Goal: Task Accomplishment & Management: Manage account settings

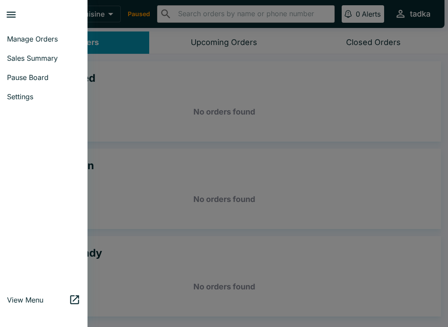
click at [24, 63] on link "Sales Summary" at bounding box center [43, 58] width 87 height 19
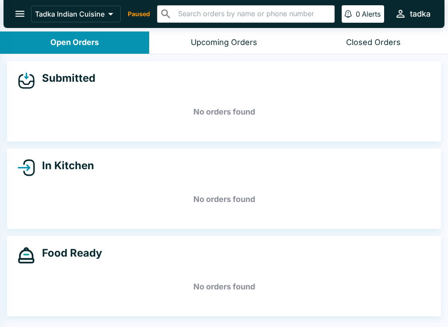
select select "03:00"
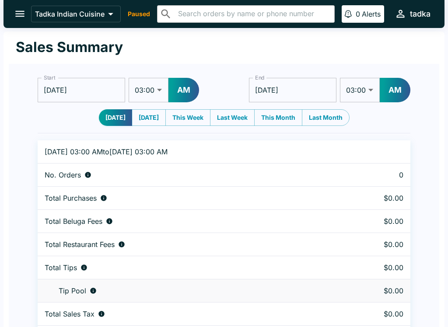
click at [100, 93] on input "[DATE]" at bounding box center [81, 90] width 87 height 24
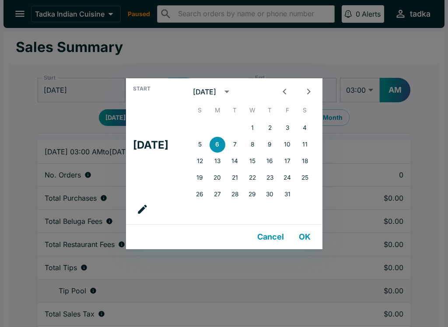
click at [289, 95] on icon "Previous month" at bounding box center [285, 92] width 12 height 12
click at [225, 130] on button "1" at bounding box center [217, 128] width 16 height 16
type input "[DATE]"
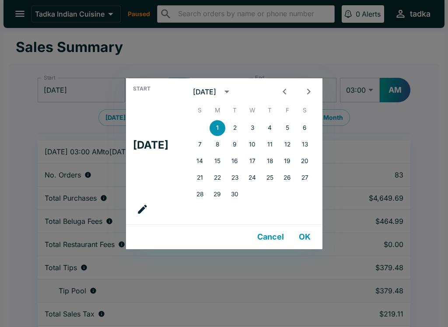
click at [317, 235] on button "OK" at bounding box center [305, 236] width 28 height 17
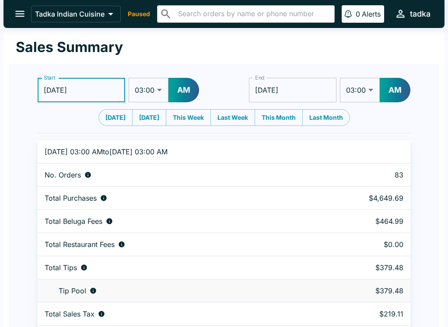
click at [286, 87] on input "[DATE]" at bounding box center [292, 90] width 87 height 24
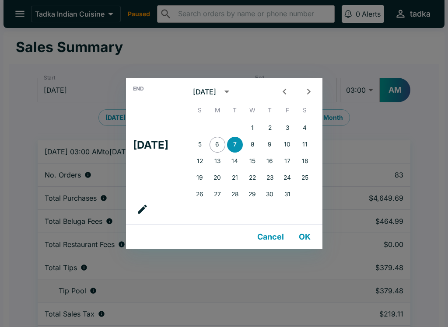
click at [293, 94] on button "Previous month" at bounding box center [284, 92] width 16 height 16
click at [243, 192] on button "30" at bounding box center [235, 195] width 16 height 16
type input "[DATE]"
click at [314, 233] on button "OK" at bounding box center [305, 236] width 28 height 17
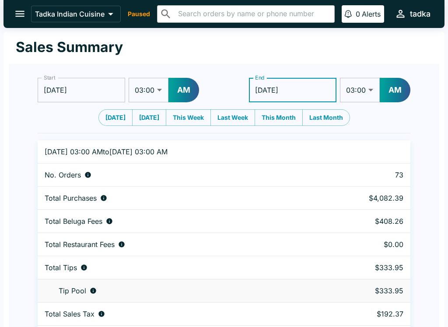
click at [370, 95] on select "01:00 01:30 02:00 02:30 03:00 03:30 04:00 04:30 05:00 05:30 06:00 06:30 07:00 0…" at bounding box center [360, 90] width 40 height 24
select select "12:00"
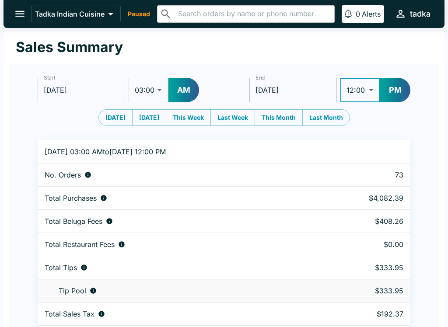
click at [155, 87] on select "01:00 01:30 02:00 02:30 03:00 03:30 04:00 04:30 05:00 05:30 06:00 06:30 07:00 0…" at bounding box center [149, 90] width 40 height 24
select select "12:00"
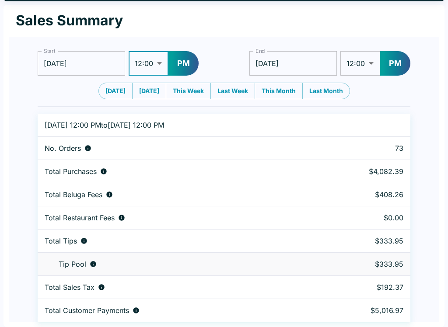
scroll to position [27, 0]
click at [362, 63] on select "01:00 01:30 02:00 02:30 03:00 03:30 04:00 04:30 05:00 05:30 06:00 06:30 07:00 0…" at bounding box center [360, 63] width 40 height 24
select select "11:30"
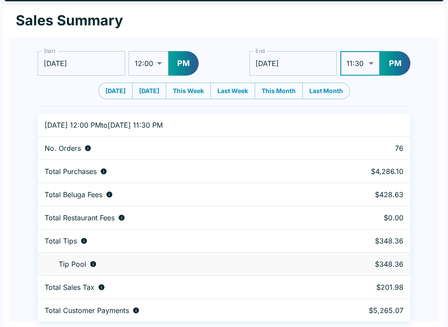
click at [185, 63] on button "PM" at bounding box center [183, 63] width 30 height 24
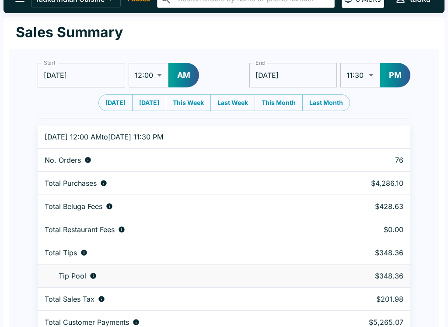
scroll to position [0, 0]
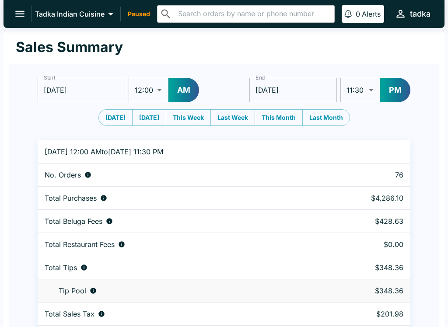
click at [156, 87] on select "01:00 01:30 02:00 02:30 03:00 03:30 04:00 04:30 05:00 05:30 06:00 06:30 07:00 0…" at bounding box center [149, 90] width 40 height 24
select select "09:00"
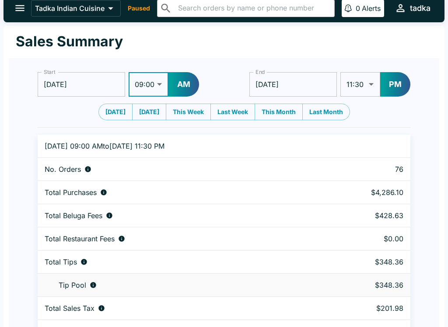
scroll to position [27, 0]
